Goal: Check status: Check status

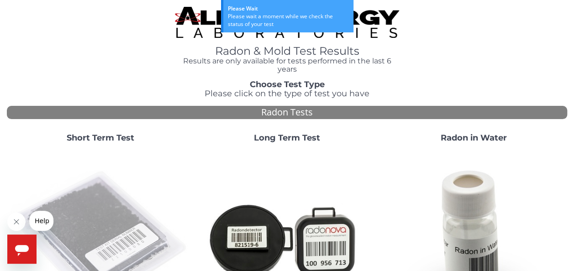
click at [114, 231] on img at bounding box center [99, 239] width 179 height 179
